Goal: Check status: Check status

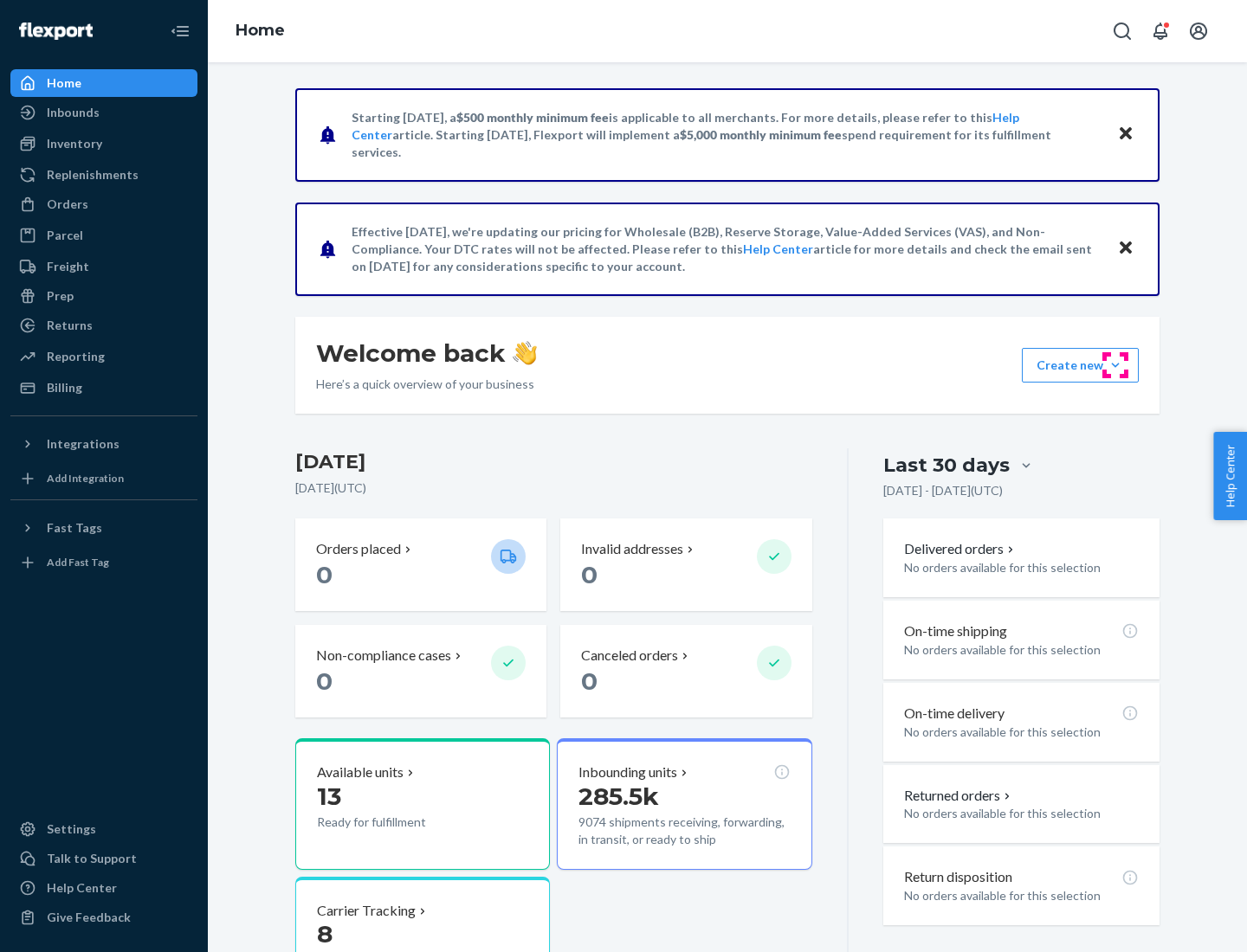
click at [1115, 366] on button "Create new Create new inbound Create new order Create new product" at bounding box center [1080, 365] width 117 height 35
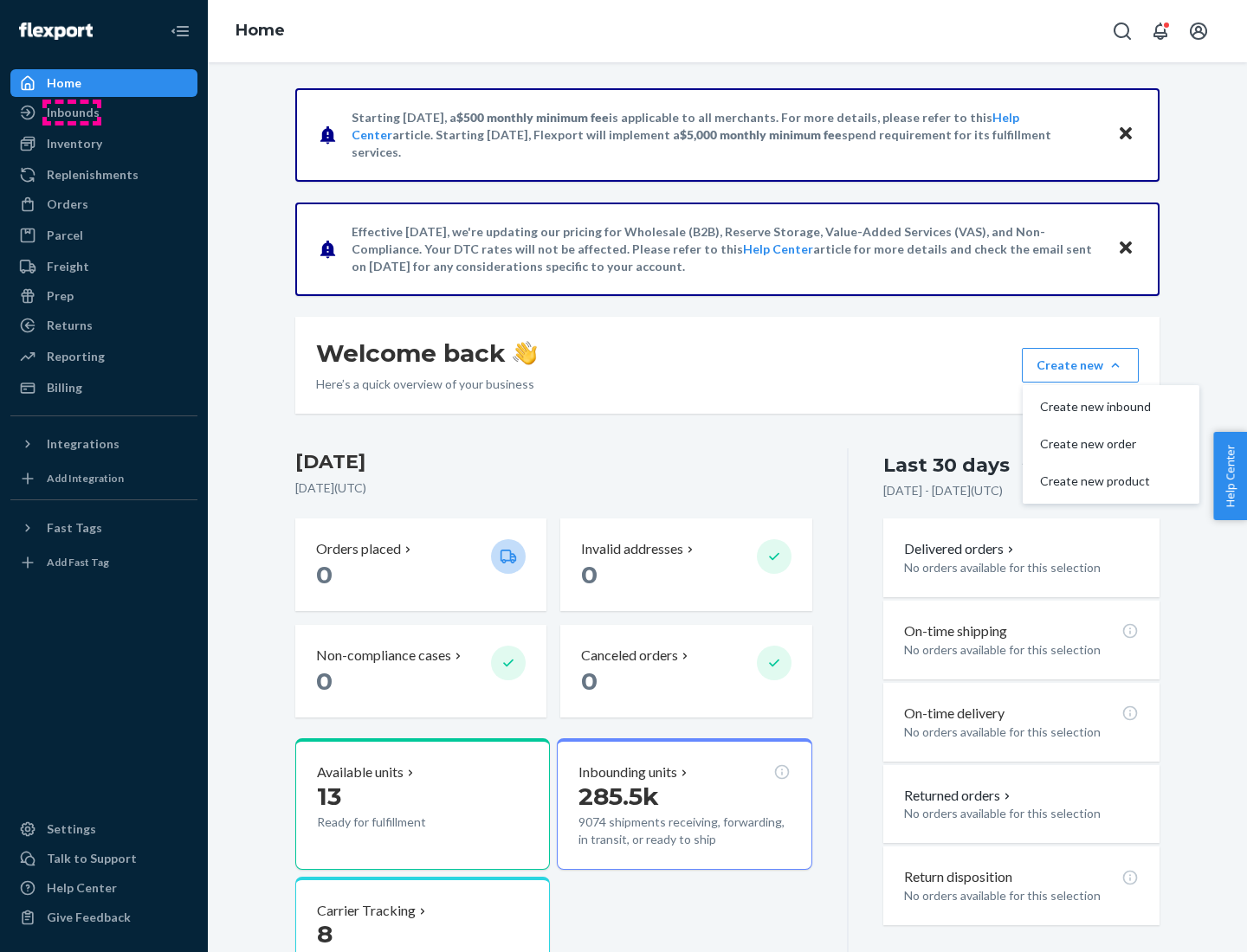
click at [72, 113] on div "Inbounds" at bounding box center [73, 112] width 53 height 17
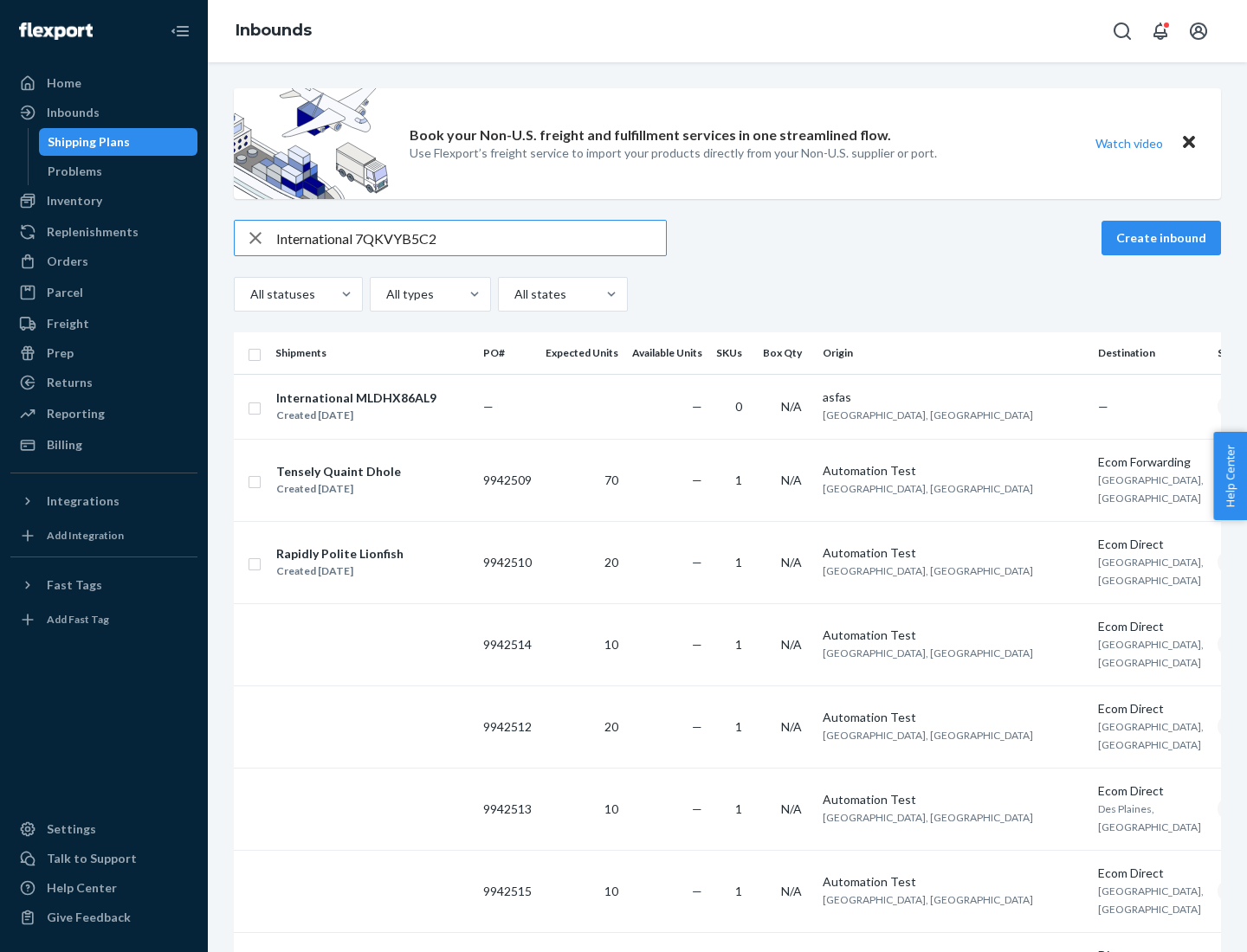
type input "International 7QKVYB5C29"
click at [384, 407] on div "Created [DATE]" at bounding box center [356, 415] width 160 height 17
